Goal: Task Accomplishment & Management: Use online tool/utility

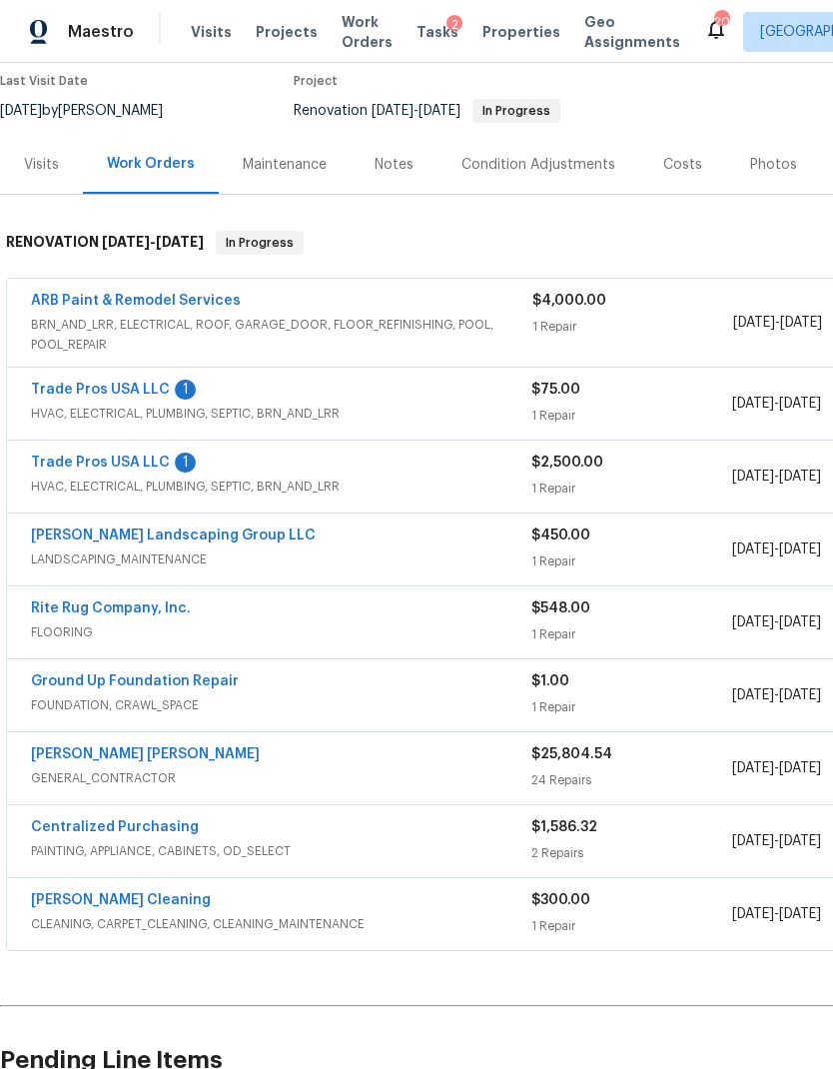
scroll to position [169, 0]
click at [506, 396] on div "Trade Pros USA LLC 1" at bounding box center [281, 391] width 501 height 24
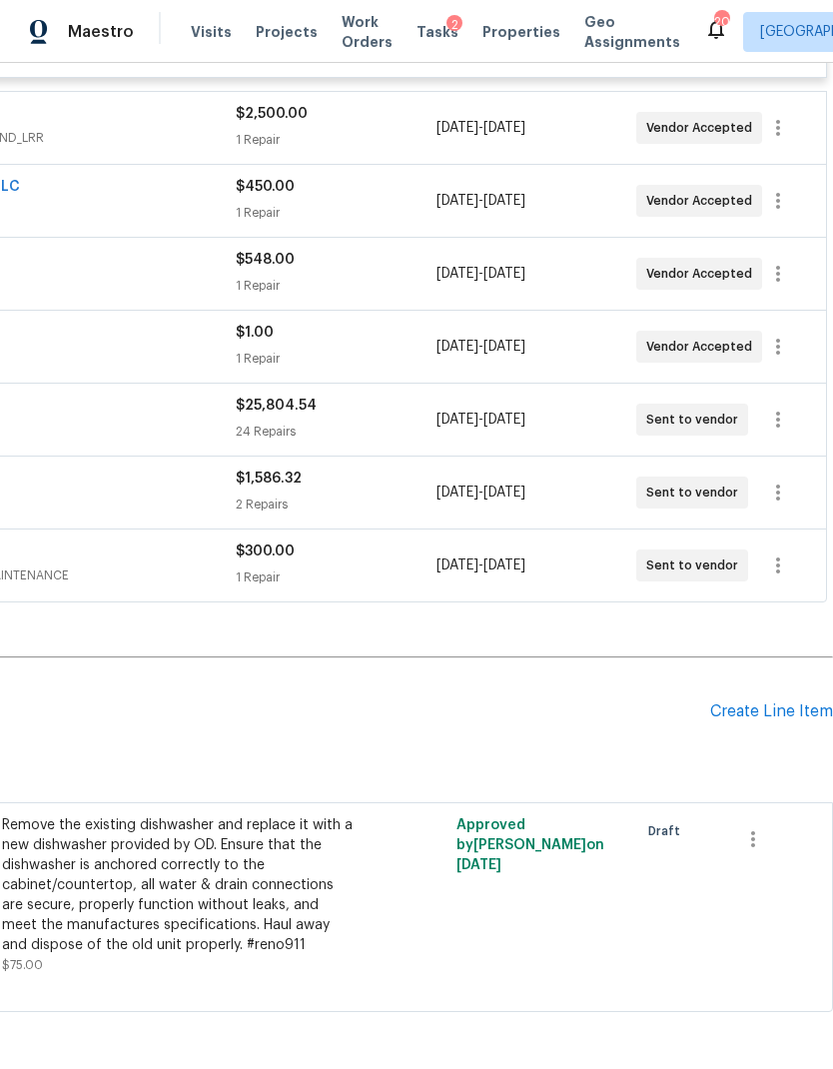
scroll to position [710, 296]
click at [780, 704] on div "Create Line Item" at bounding box center [771, 711] width 123 height 19
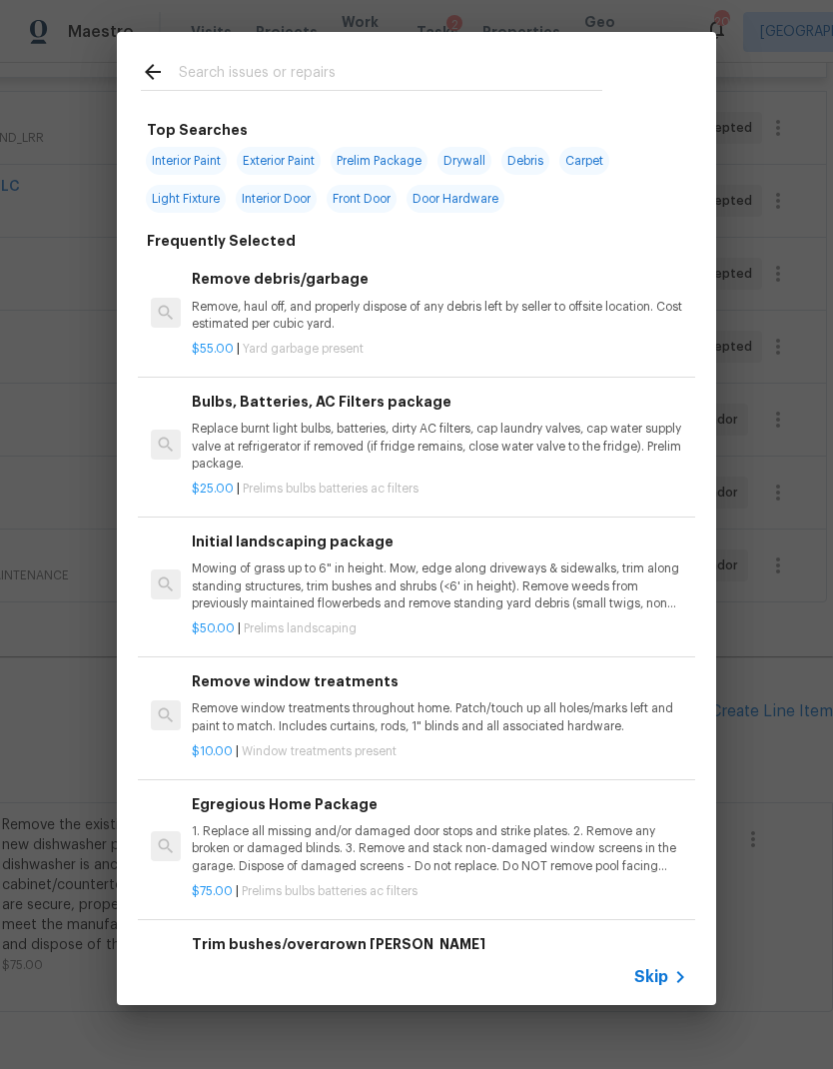
click at [657, 976] on span "Skip" at bounding box center [651, 977] width 34 height 20
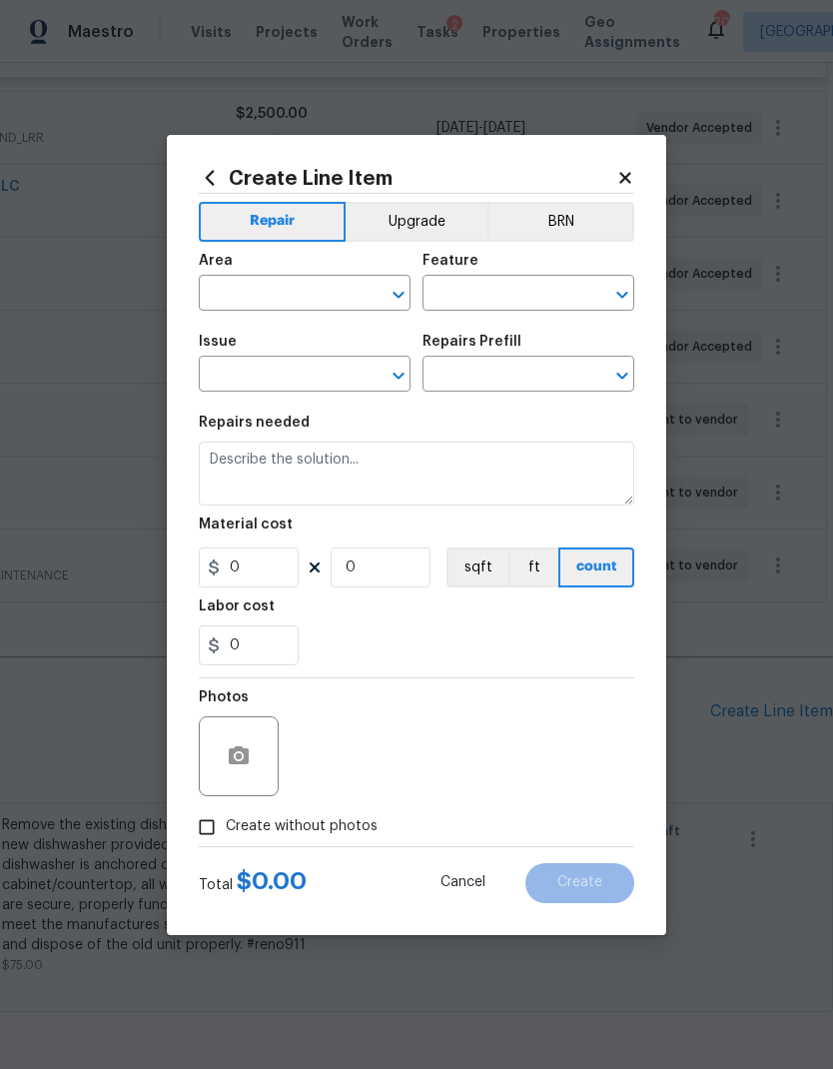
click at [296, 291] on input "text" at bounding box center [277, 295] width 156 height 31
click at [280, 374] on li "Interior Overall" at bounding box center [305, 372] width 212 height 33
type input "Interior Overall"
click at [554, 287] on input "text" at bounding box center [501, 295] width 156 height 31
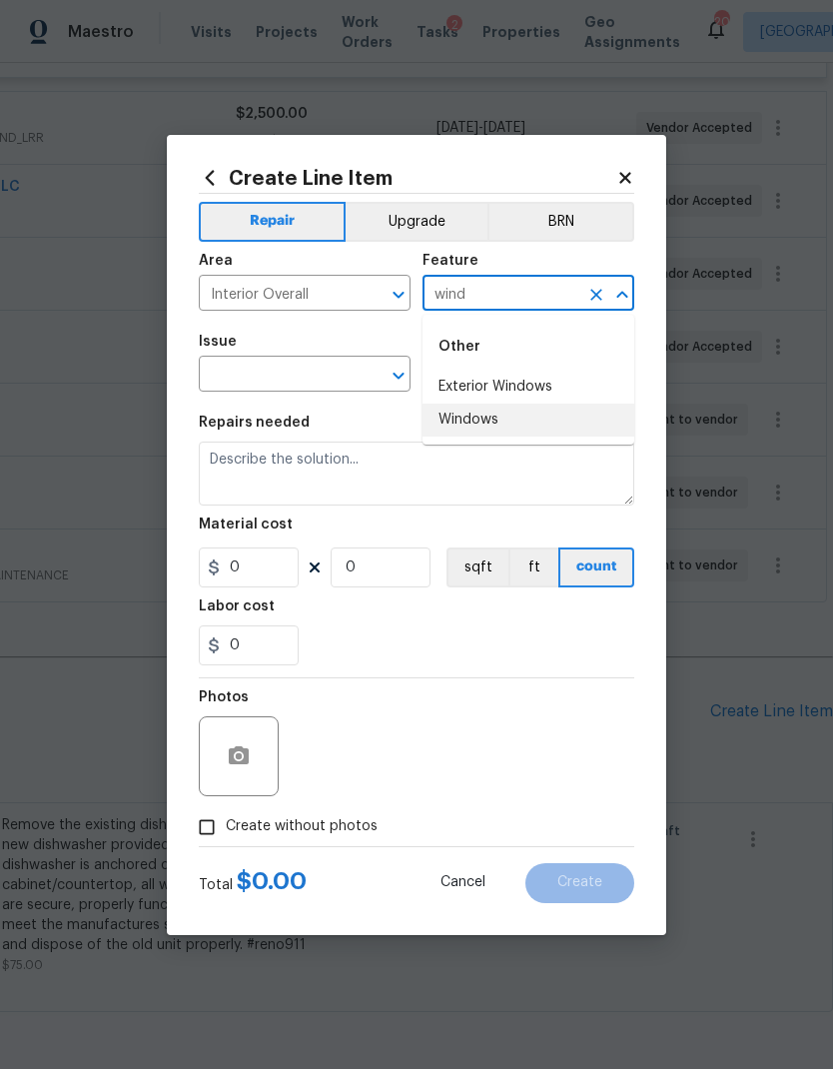
click at [486, 416] on li "Windows" at bounding box center [529, 420] width 212 height 33
type input "Windows"
click at [400, 370] on icon "Open" at bounding box center [399, 376] width 24 height 24
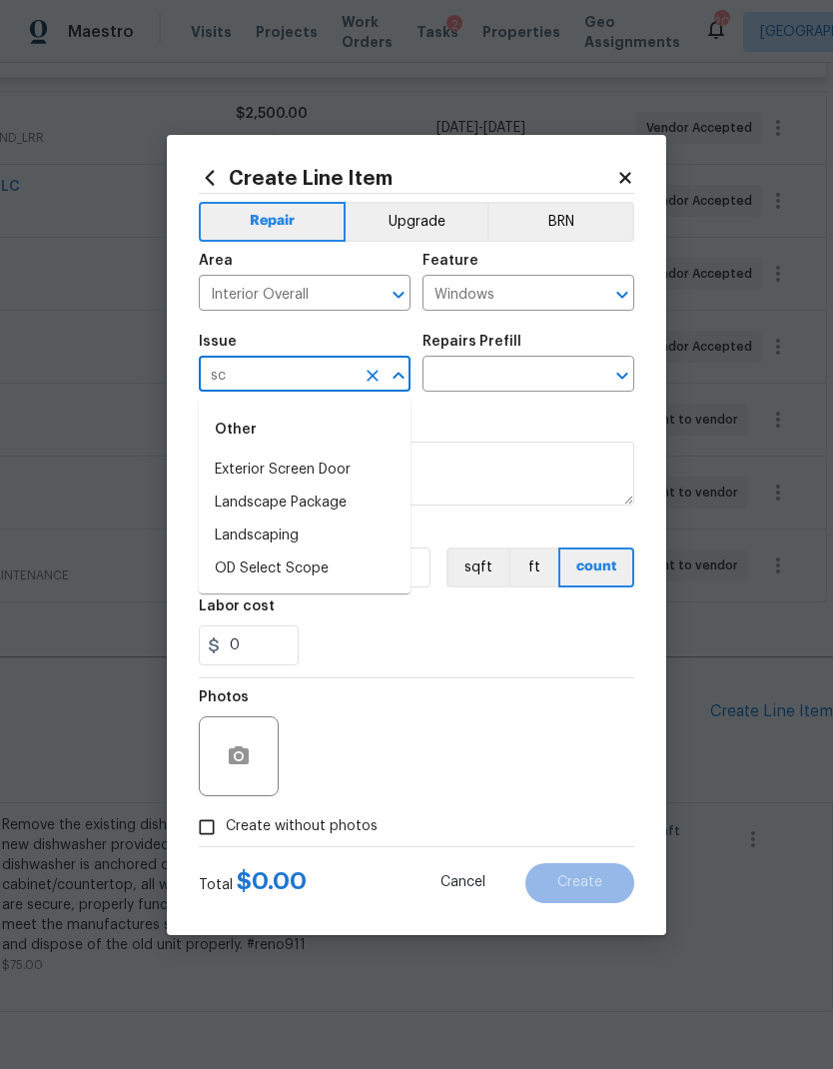
type input "s"
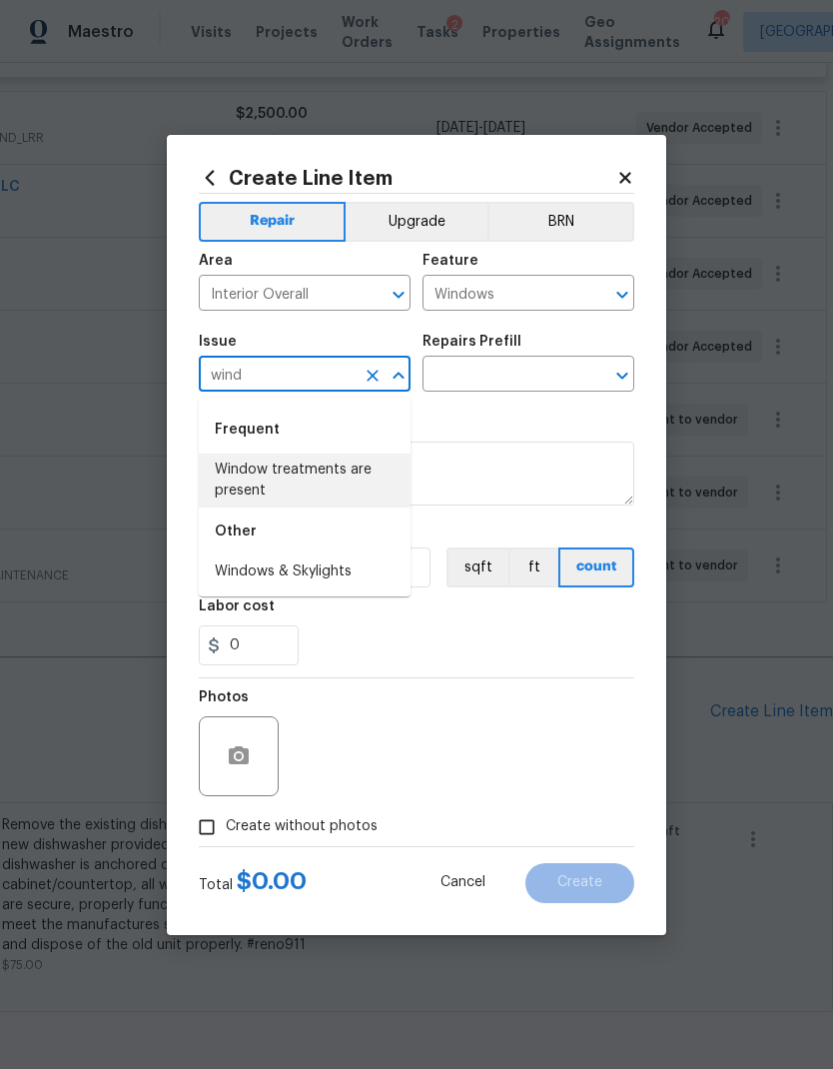
click at [349, 497] on li "Window treatments are present" at bounding box center [305, 481] width 212 height 54
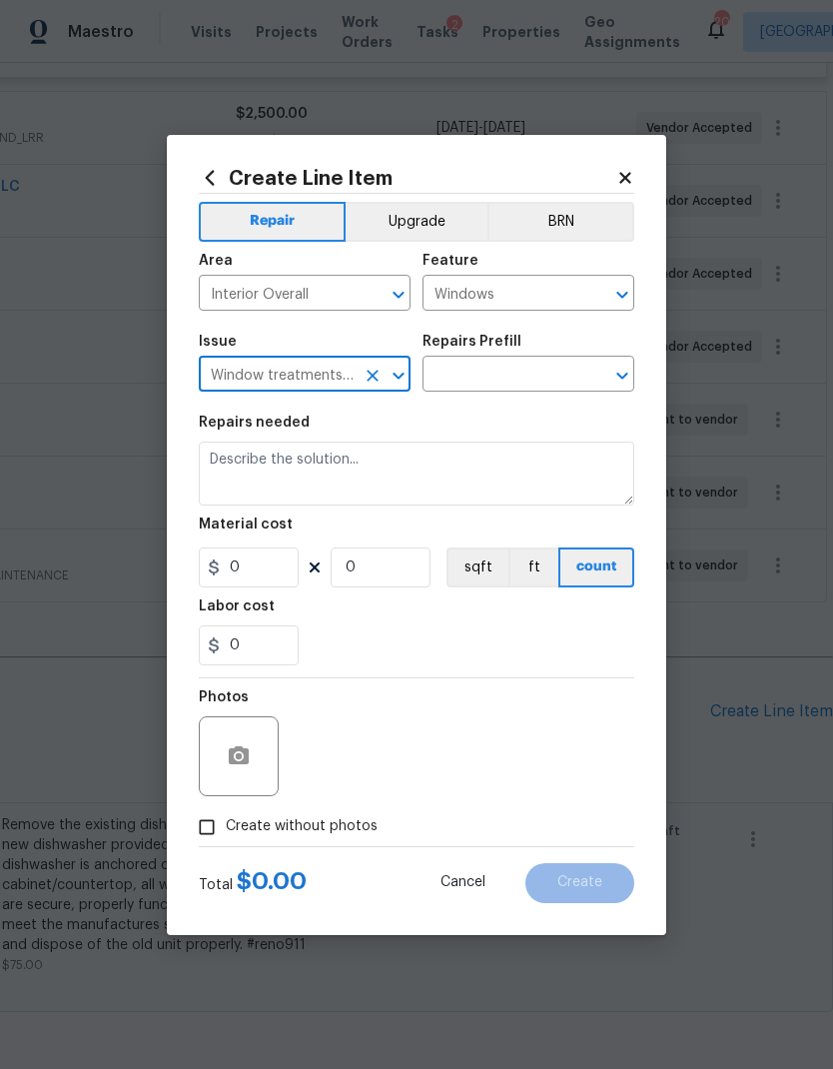
click at [404, 376] on icon "Open" at bounding box center [398, 376] width 11 height 7
type input "Window treatments are presento"
click at [373, 378] on icon "Clear" at bounding box center [373, 376] width 12 height 12
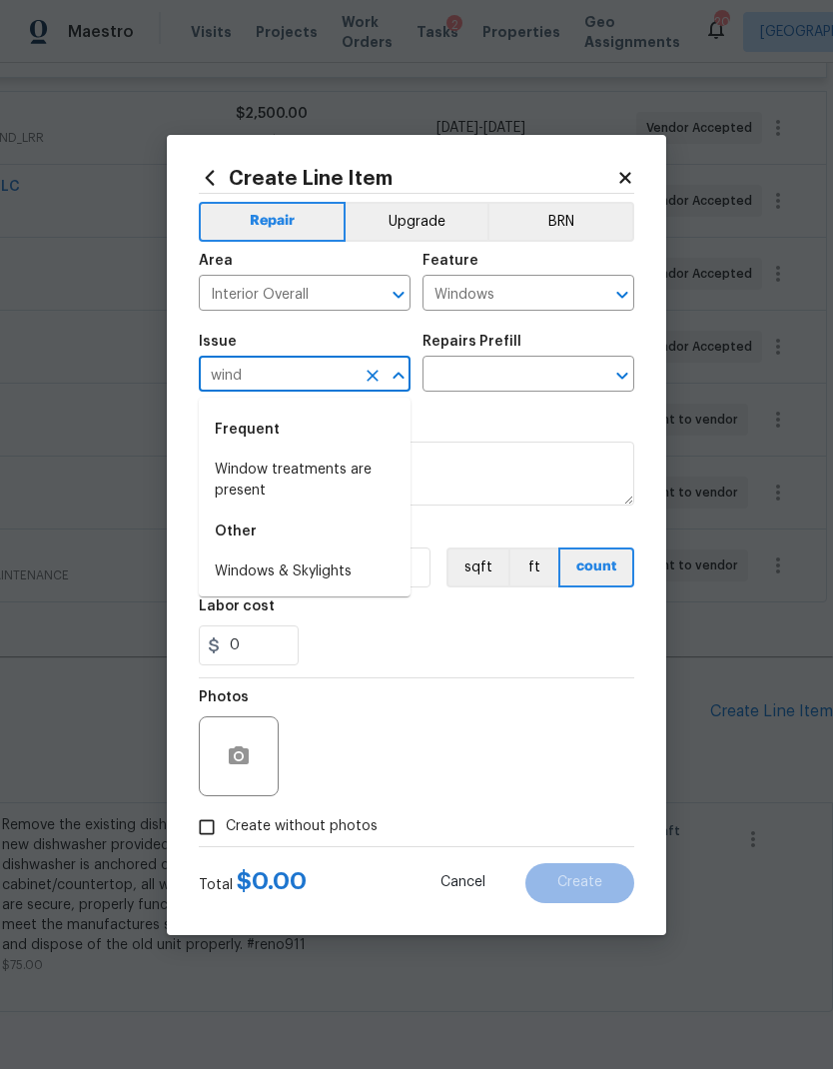
click at [302, 470] on li "Window treatments are present" at bounding box center [305, 481] width 212 height 54
type input "Window treatments are present"
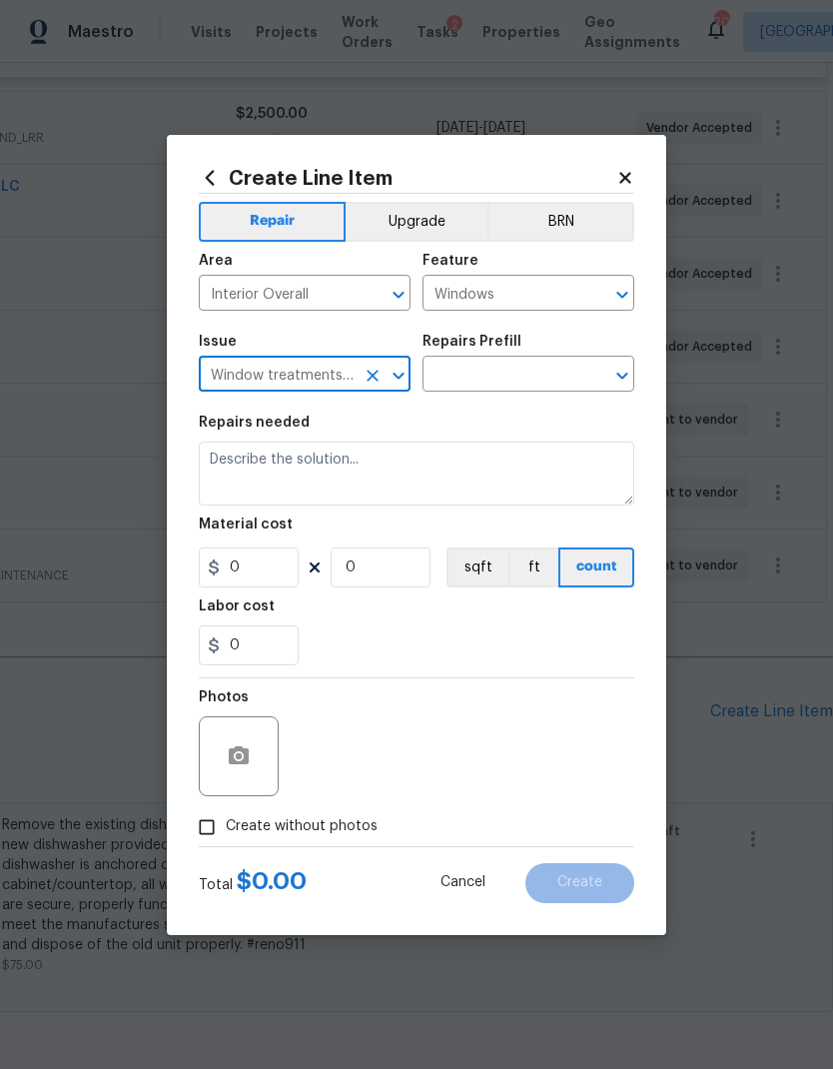
click at [380, 364] on button "Clear" at bounding box center [373, 376] width 28 height 28
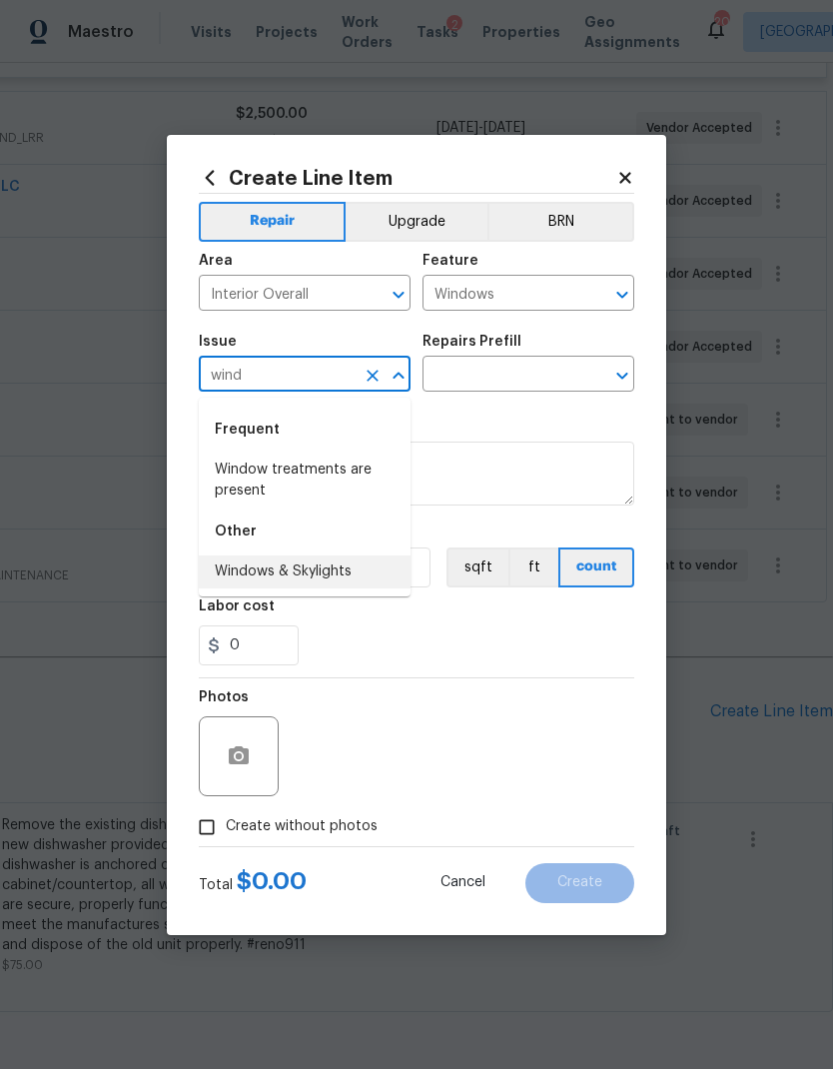
click at [286, 576] on li "Windows & Skylights" at bounding box center [305, 571] width 212 height 33
type input "Windows & Skylights"
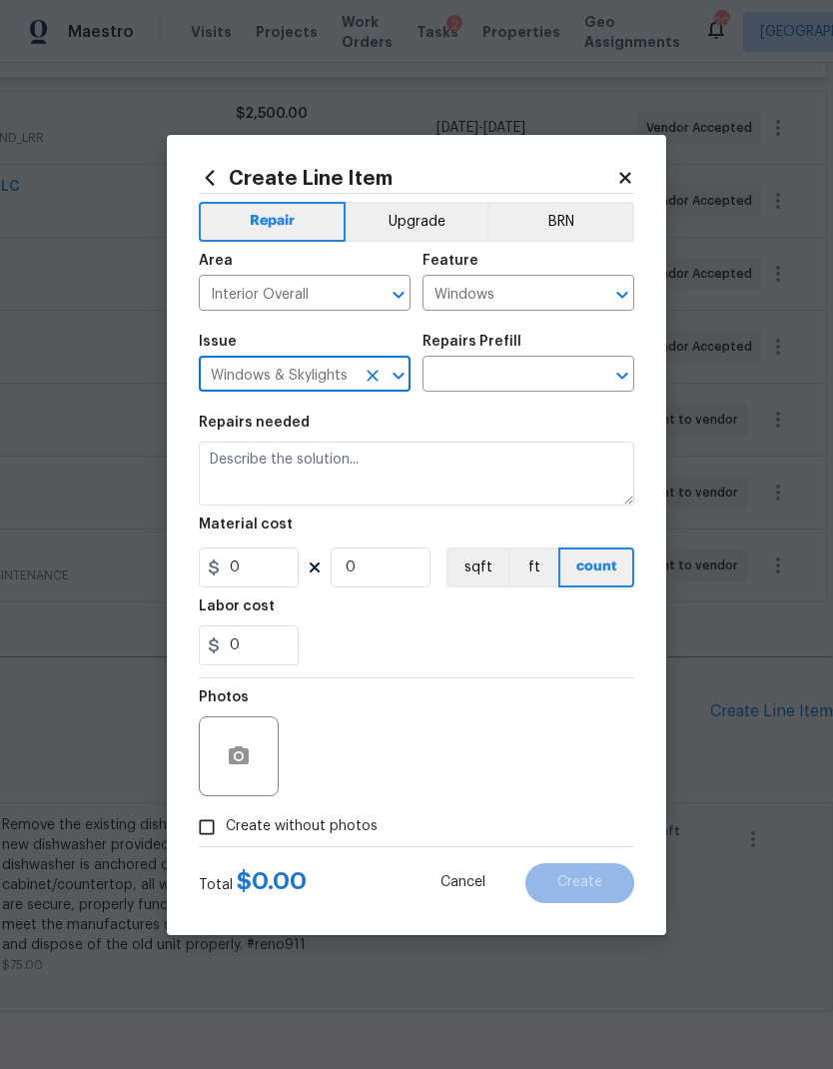
click at [620, 378] on icon "Open" at bounding box center [621, 376] width 11 height 7
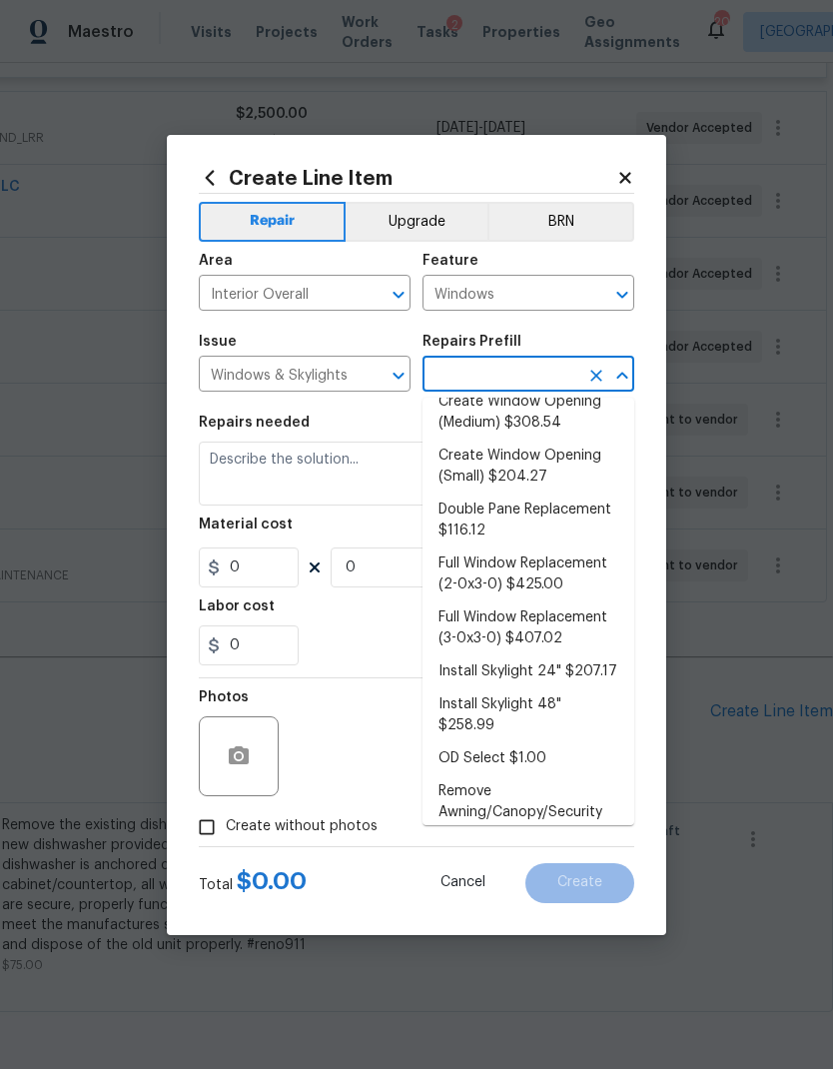
scroll to position [114, 0]
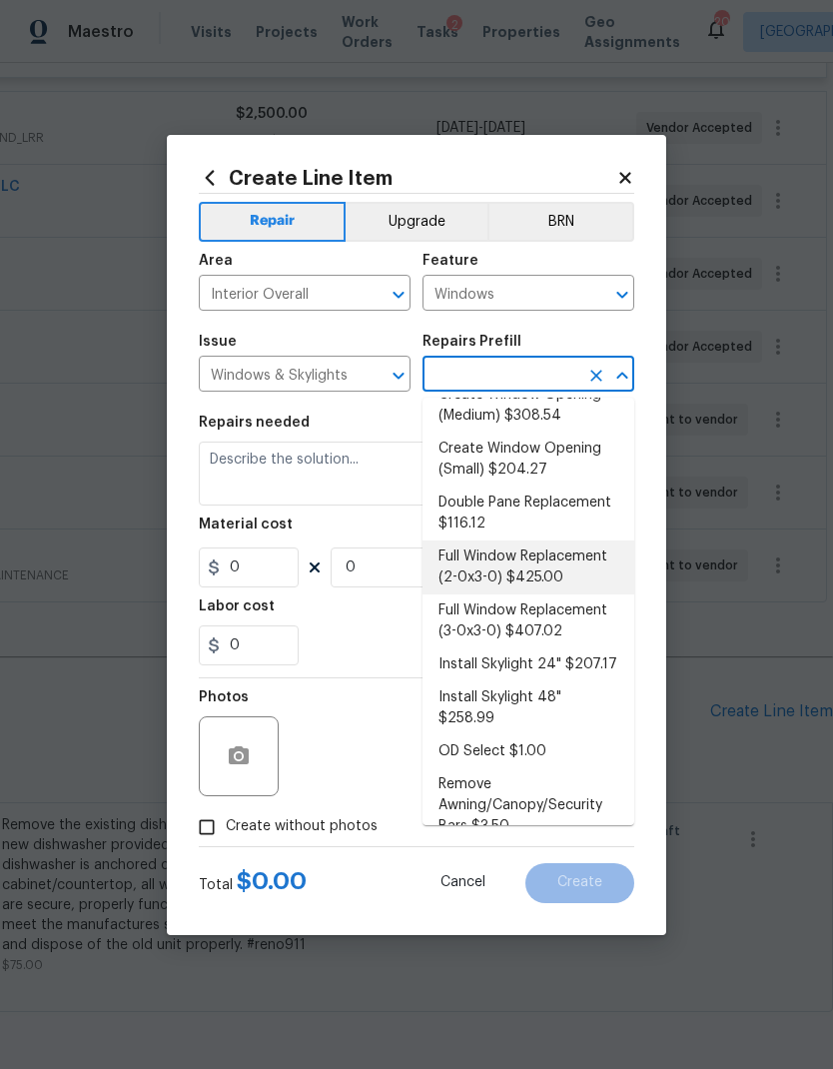
click at [564, 557] on li "Full Window Replacement (2-0x3-0) $425.00" at bounding box center [529, 567] width 212 height 54
type input "Full Window Replacement (2-0x3-0) $425.00"
type textarea "Remove and replace the 2-0 x 3-0 vinyl double hung, dual pane window with new. …"
type input "1"
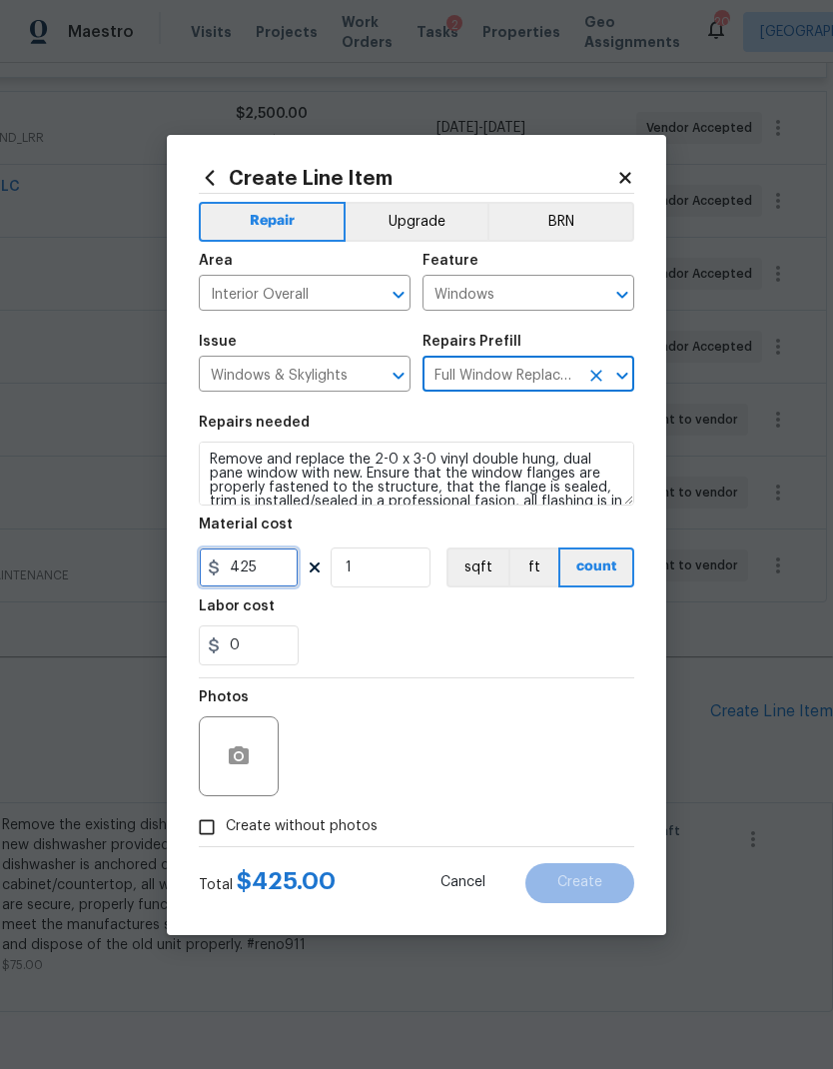
click at [243, 569] on input "425" at bounding box center [249, 567] width 100 height 40
click at [241, 570] on input "425" at bounding box center [249, 567] width 100 height 40
click at [253, 577] on input "425" at bounding box center [249, 567] width 100 height 40
type input "650"
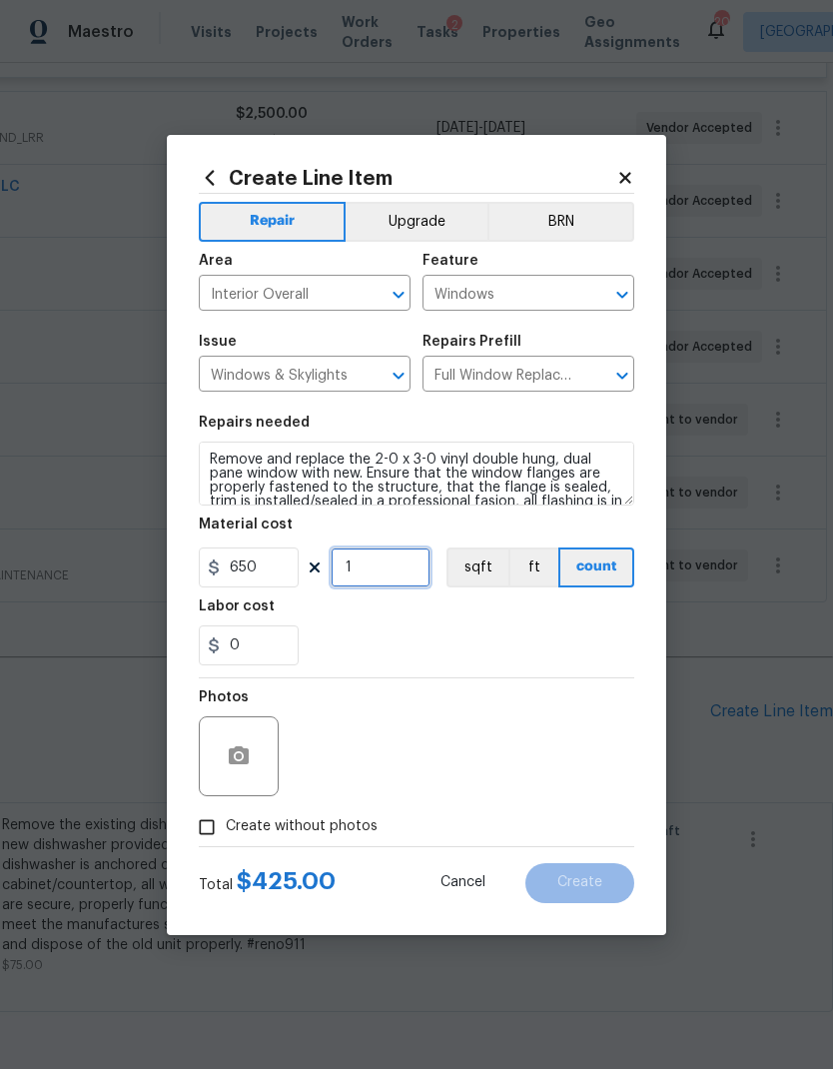
click at [405, 564] on input "1" at bounding box center [381, 567] width 100 height 40
type input "17"
click at [542, 636] on div "0" at bounding box center [417, 645] width 436 height 40
click at [254, 746] on button "button" at bounding box center [239, 756] width 48 height 48
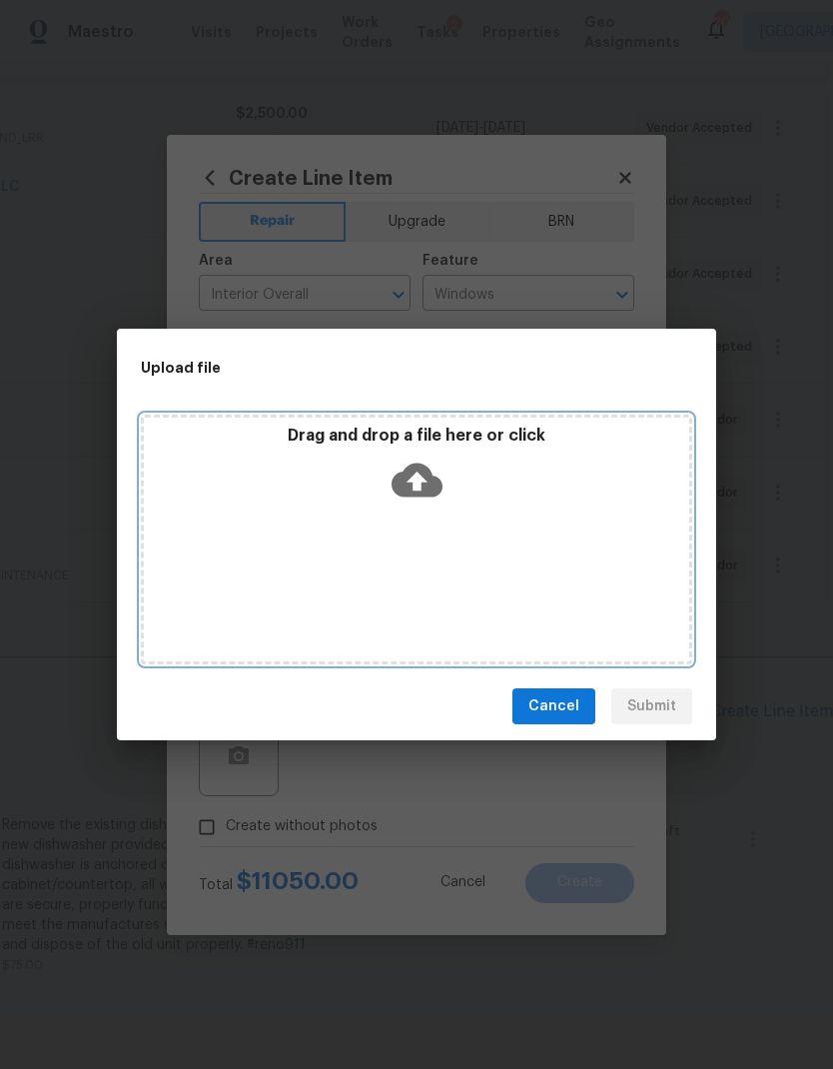
click at [405, 470] on icon at bounding box center [417, 481] width 51 height 34
